Goal: Task Accomplishment & Management: Manage account settings

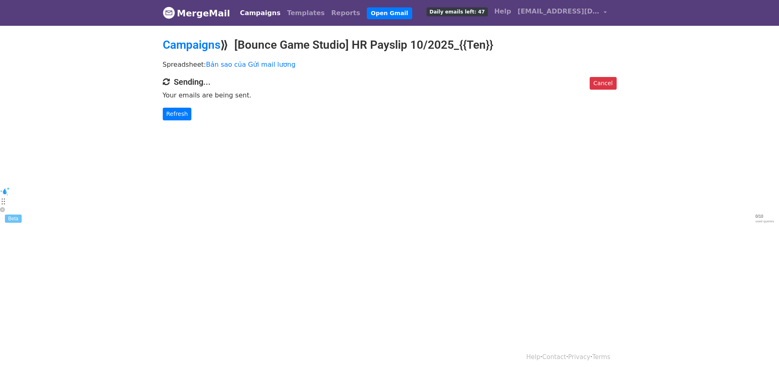
click at [177, 114] on link "Refresh" at bounding box center [177, 114] width 29 height 13
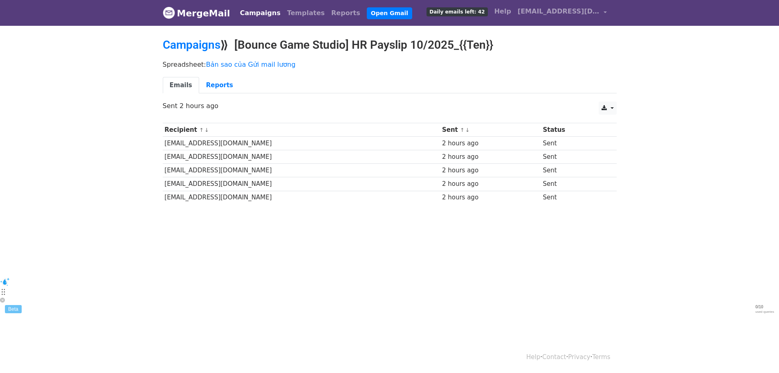
click at [564, 144] on td "Sent" at bounding box center [574, 143] width 66 height 13
drag, startPoint x: 568, startPoint y: 198, endPoint x: 586, endPoint y: 164, distance: 37.9
click at [570, 197] on td "Sent" at bounding box center [574, 197] width 66 height 13
click at [609, 109] on link at bounding box center [608, 107] width 18 height 13
click at [226, 81] on link "Reports" at bounding box center [219, 85] width 41 height 17
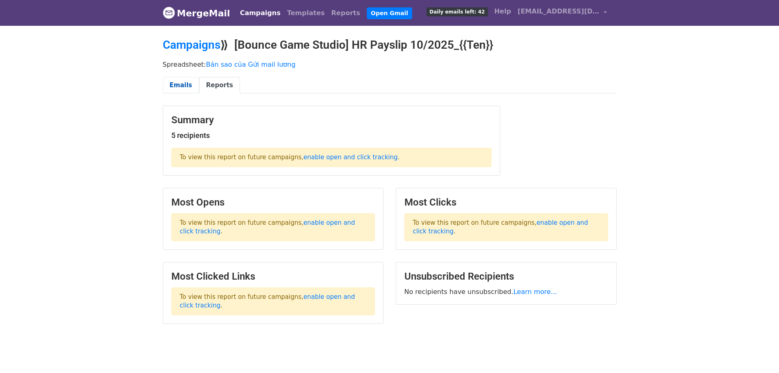
click at [182, 87] on link "Emails" at bounding box center [181, 85] width 36 height 17
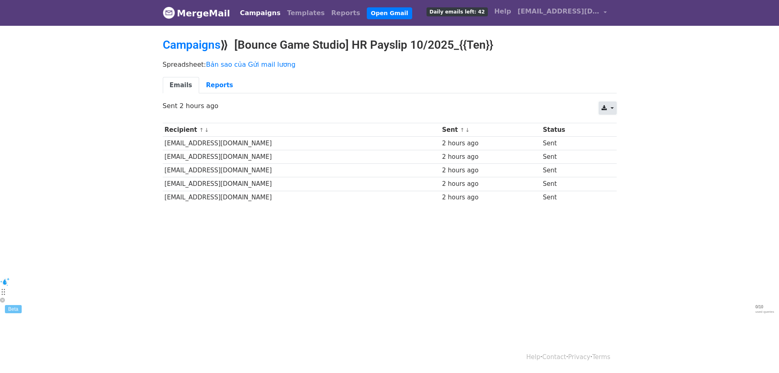
click at [607, 112] on link at bounding box center [608, 107] width 18 height 13
click at [620, 139] on link "Excel" at bounding box center [617, 139] width 37 height 13
